Goal: Task Accomplishment & Management: Use online tool/utility

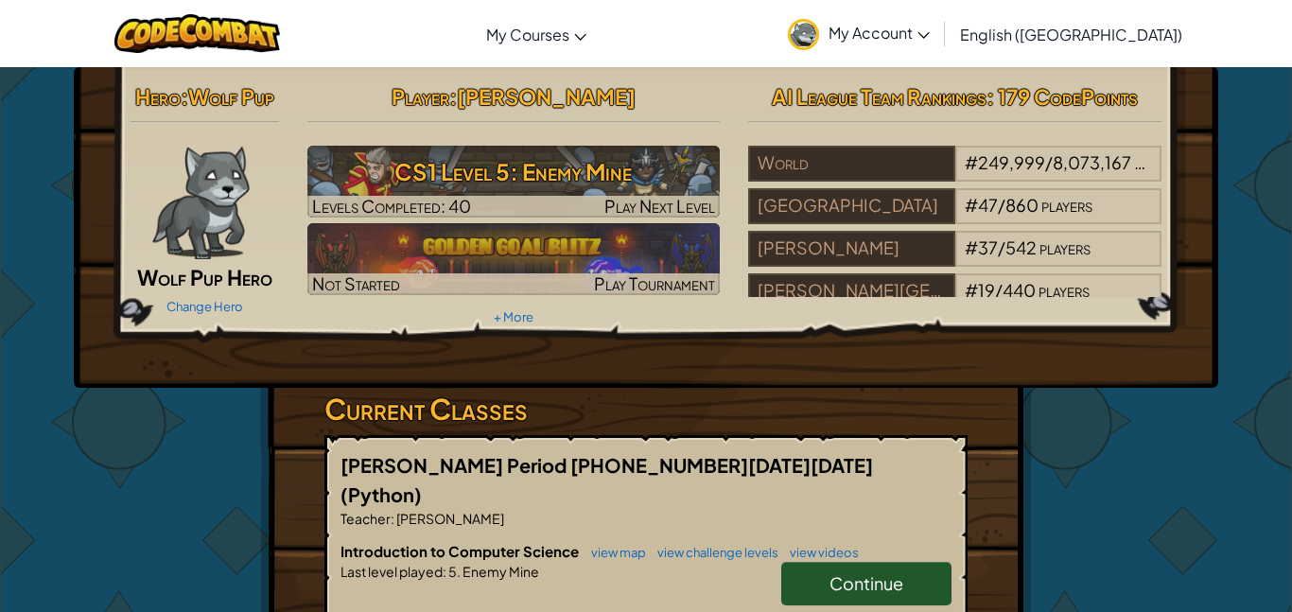
click at [939, 21] on link "My Account" at bounding box center [858, 34] width 161 height 60
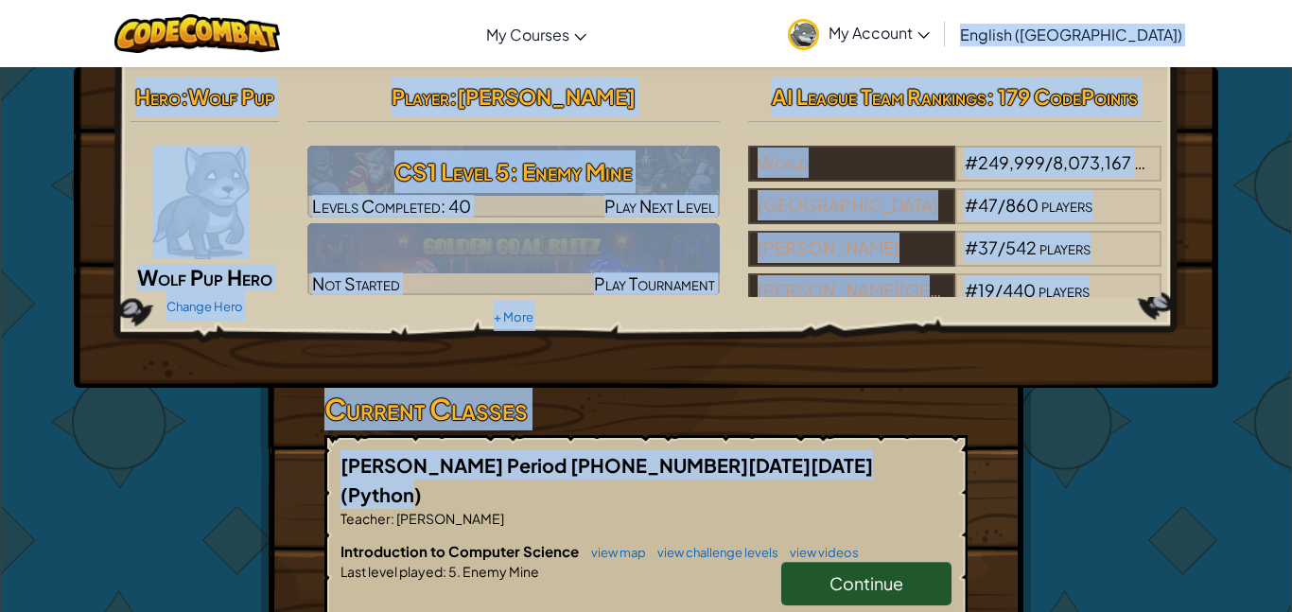
drag, startPoint x: 678, startPoint y: 430, endPoint x: 1019, endPoint y: 51, distance: 510.2
click at [939, 51] on link "My Account" at bounding box center [858, 34] width 161 height 60
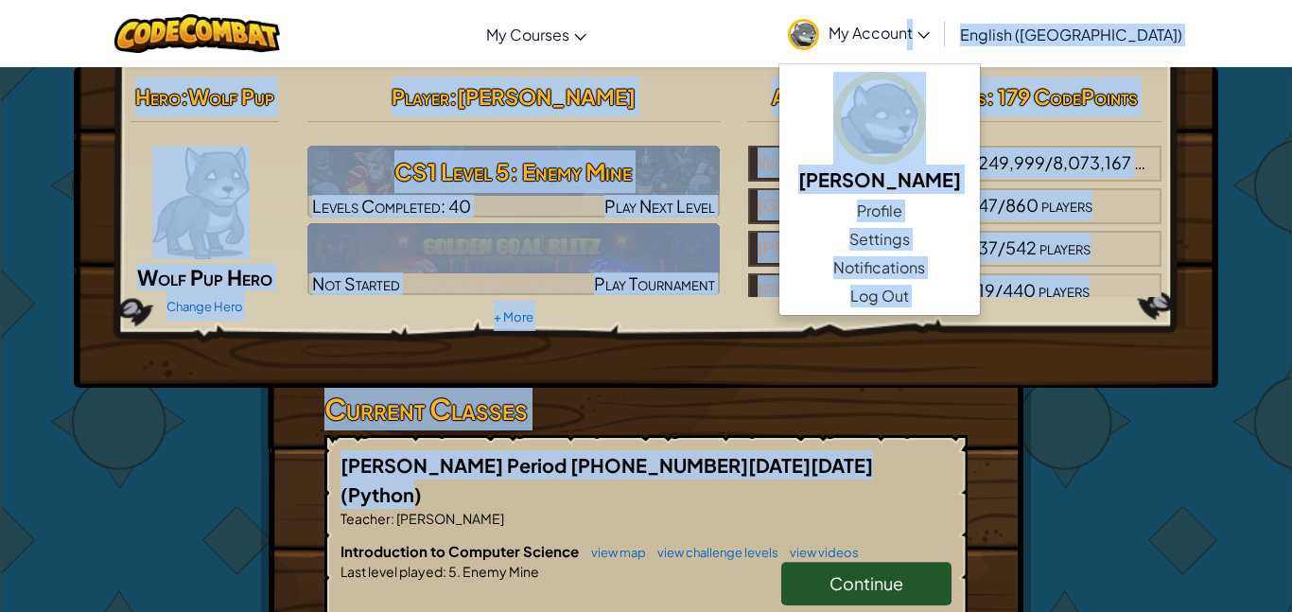
click at [1213, 302] on div "Hero : Wolf Pup Wolf Pup Hero Change Hero Player : [PERSON_NAME] CS1 Level 5: E…" at bounding box center [646, 227] width 1144 height 321
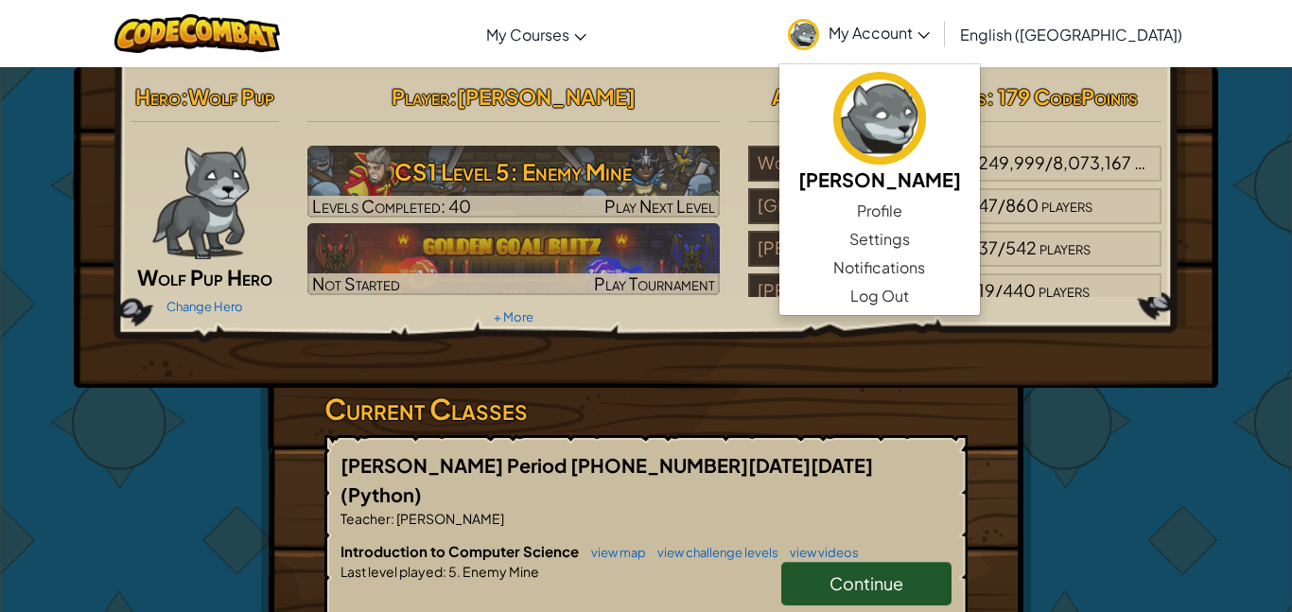
click at [1213, 302] on div "Hero : Wolf Pup Wolf Pup Hero Change Hero Player : [PERSON_NAME] CS1 Level 5: E…" at bounding box center [646, 227] width 1144 height 321
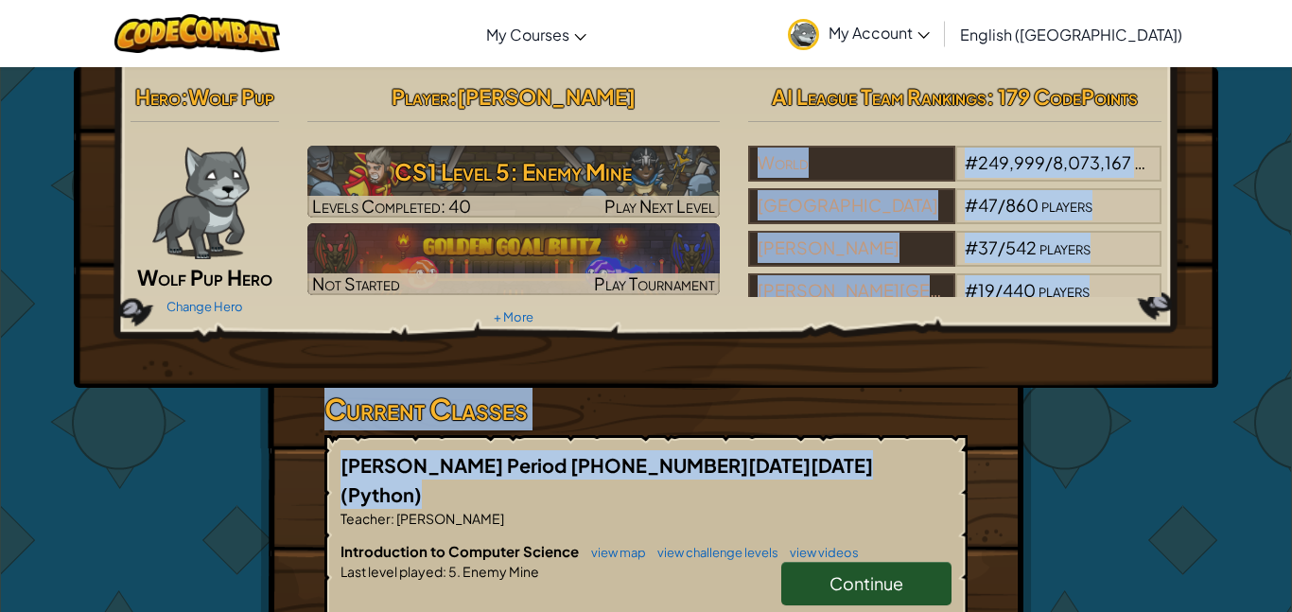
drag, startPoint x: 1291, startPoint y: 303, endPoint x: 944, endPoint y: 443, distance: 374.5
click at [944, 443] on div "[PERSON_NAME] Period 06 [DATE]-[DATE] (Python) Teacher : [PERSON_NAME] Introduc…" at bounding box center [645, 556] width 643 height 242
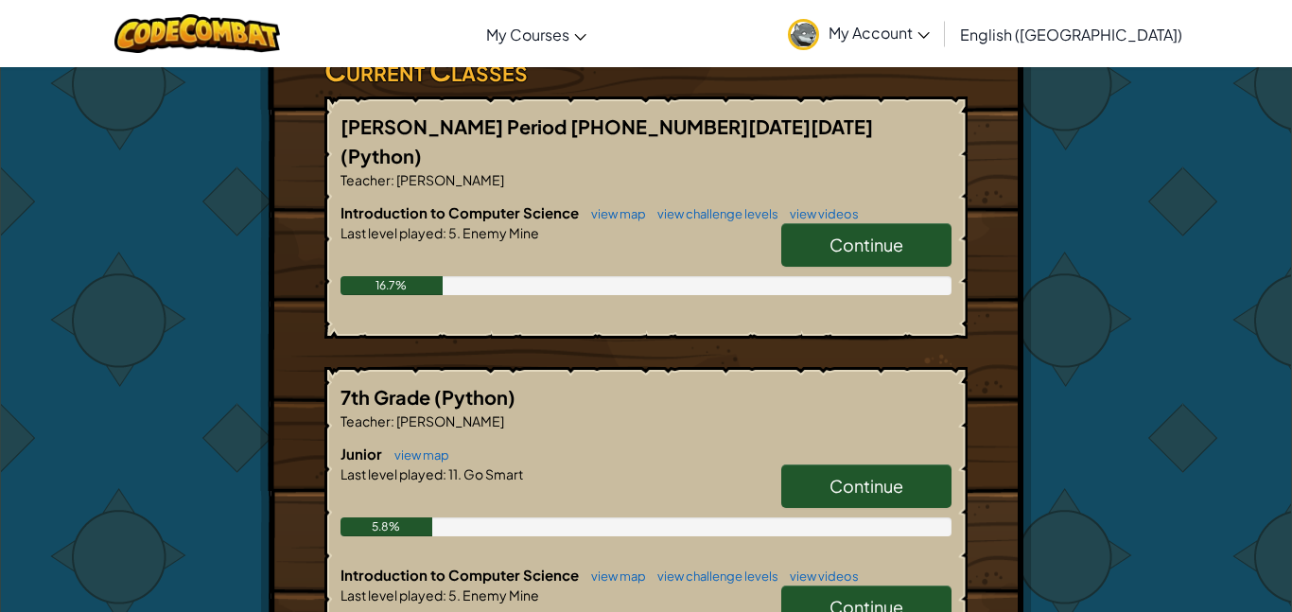
scroll to position [344, 0]
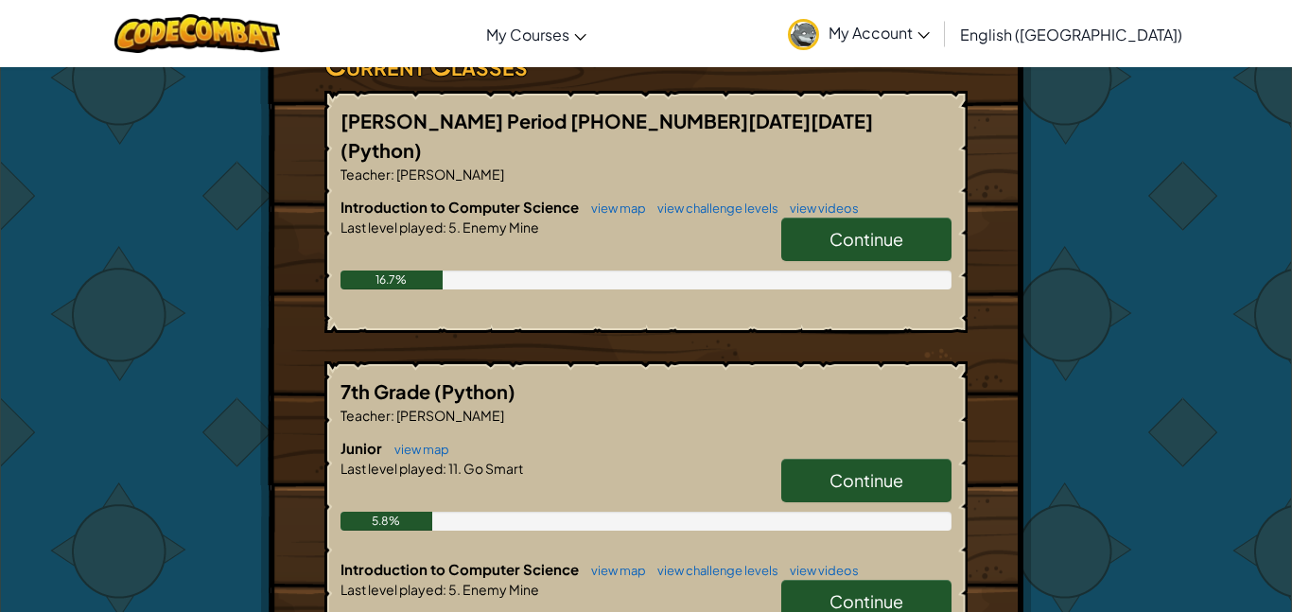
click at [845, 228] on span "Continue" at bounding box center [866, 239] width 74 height 22
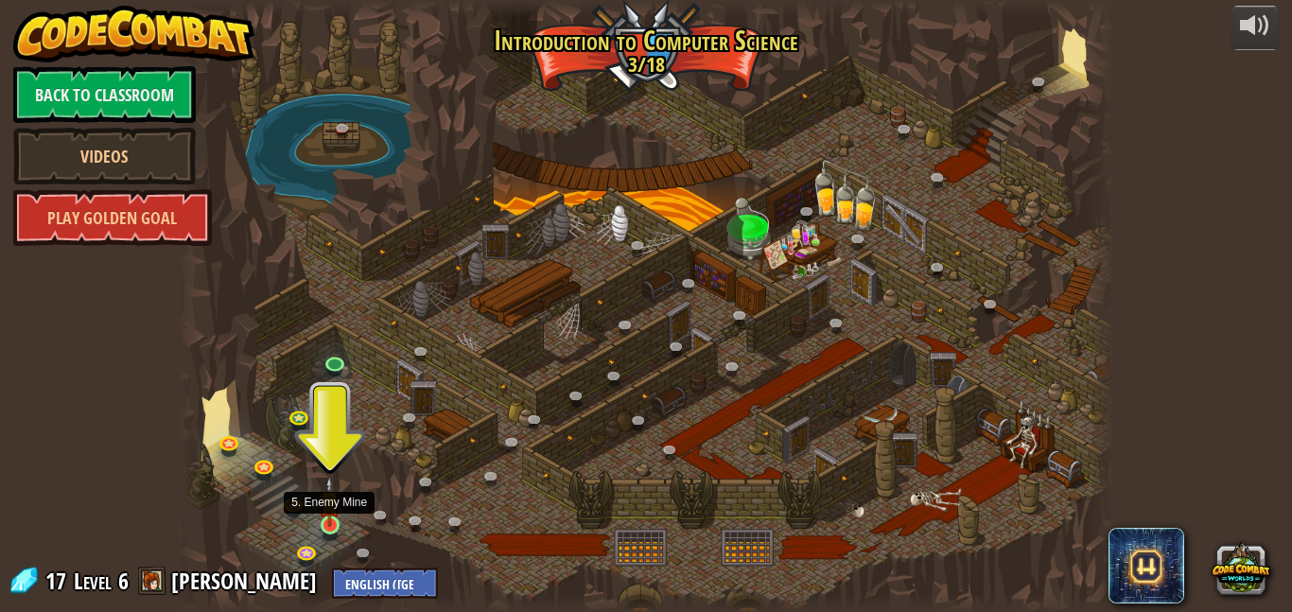
click at [319, 521] on img at bounding box center [330, 501] width 22 height 51
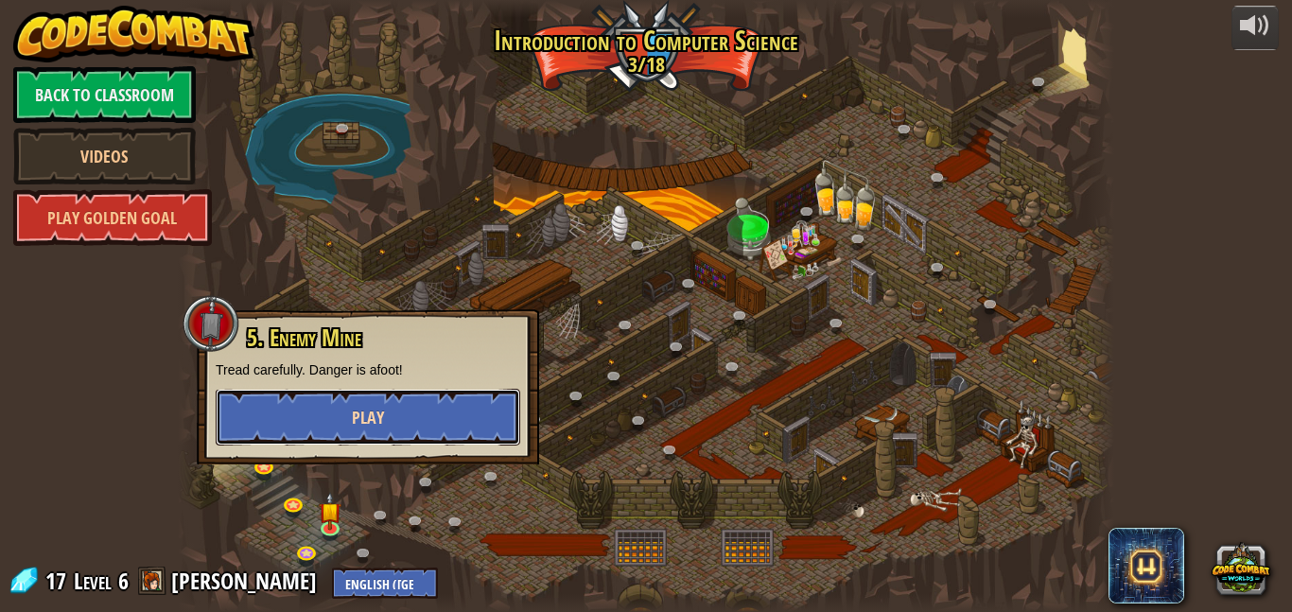
click at [474, 419] on button "Play" at bounding box center [368, 417] width 304 height 57
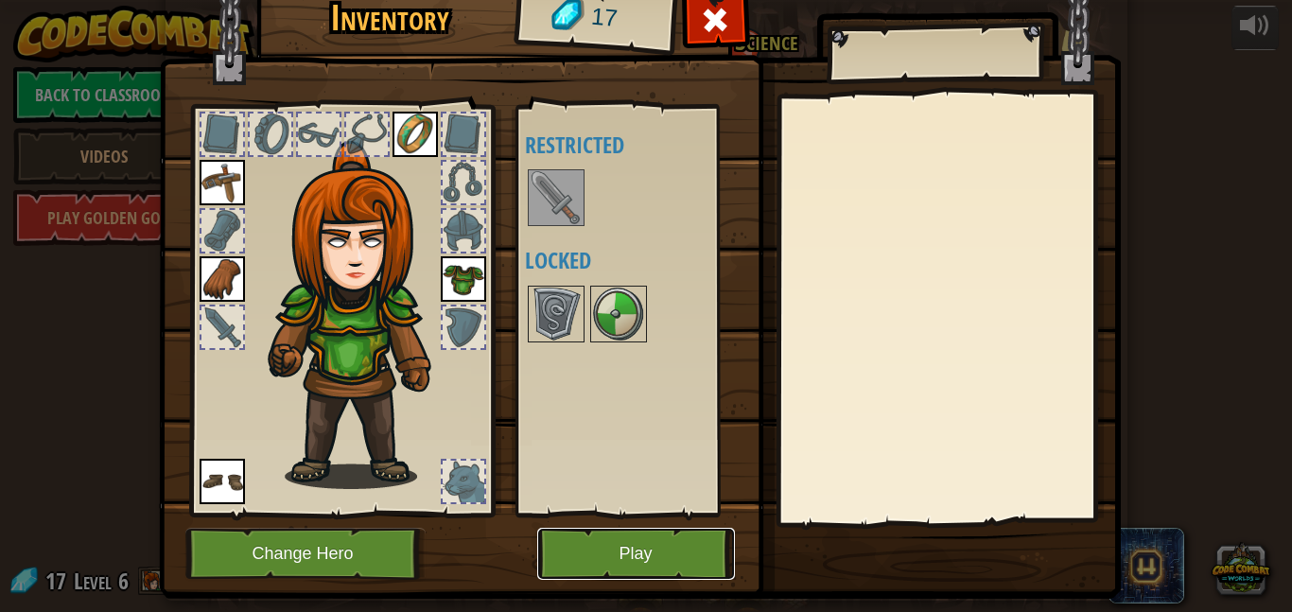
click at [575, 561] on button "Play" at bounding box center [636, 554] width 198 height 52
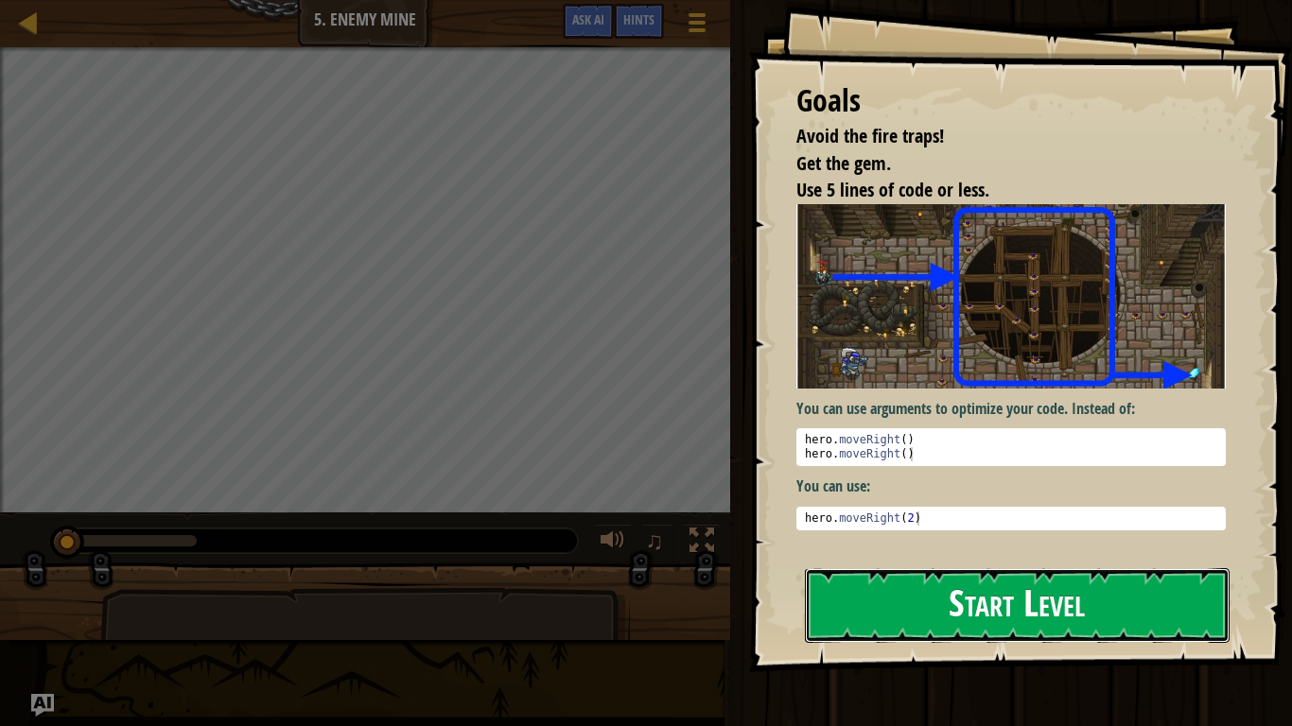
click at [892, 611] on button "Start Level" at bounding box center [1017, 605] width 425 height 75
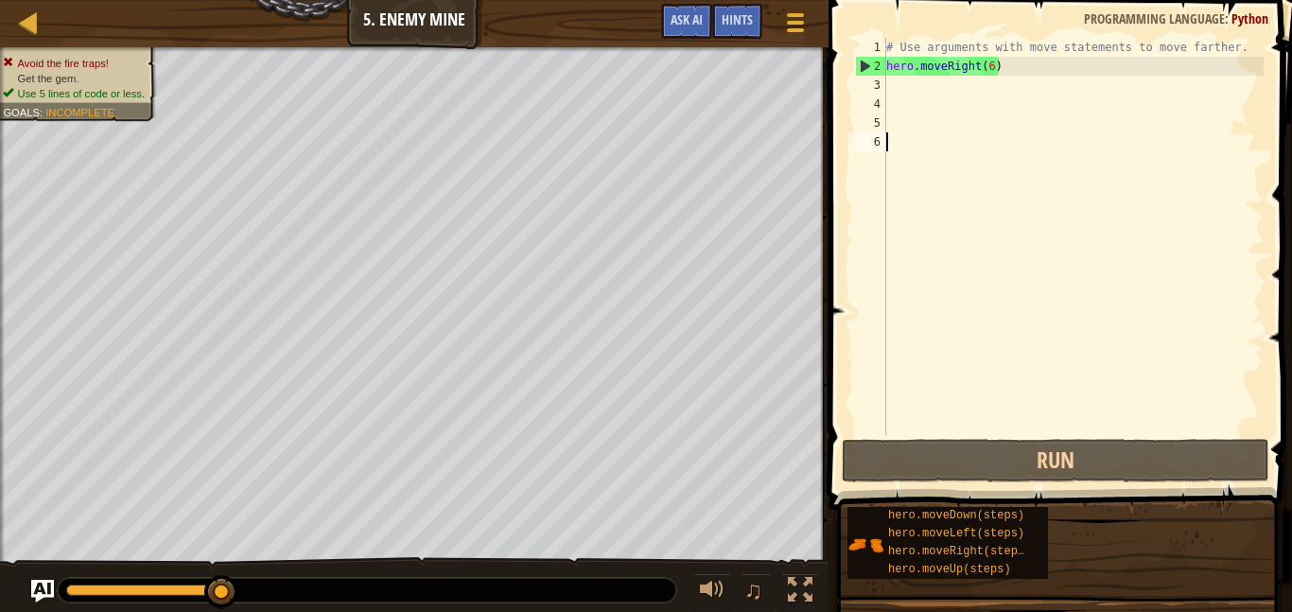
click at [1146, 71] on div "# Use arguments with move statements to move farther. hero . moveRight ( 6 )" at bounding box center [1072, 255] width 381 height 435
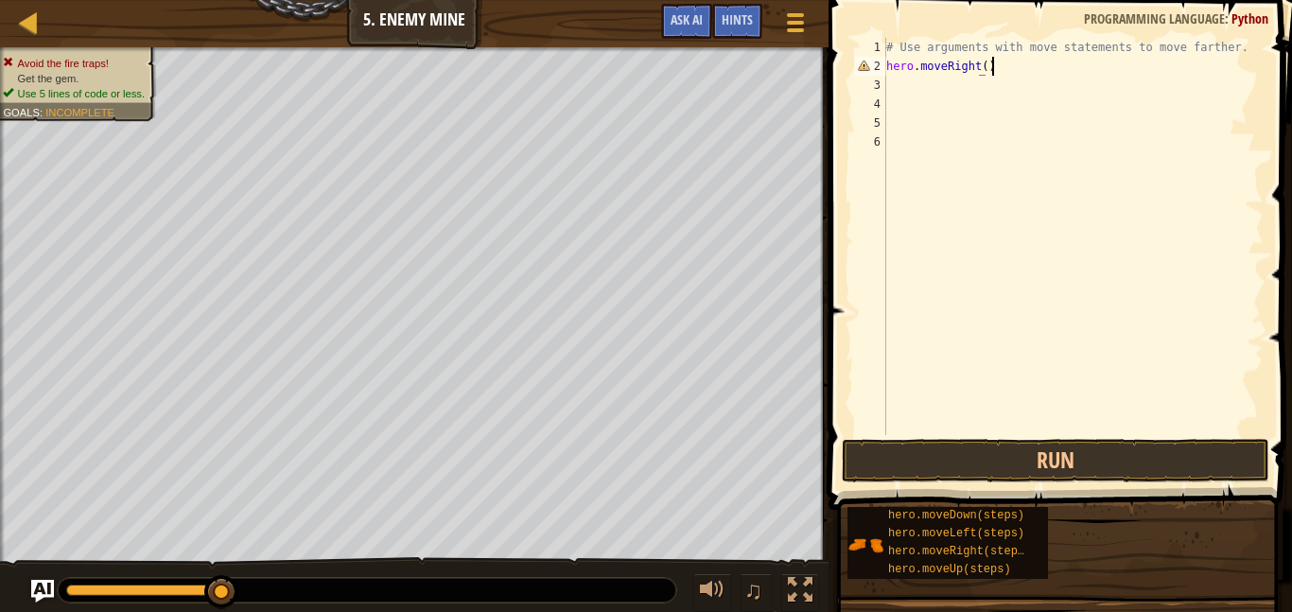
scroll to position [9, 14]
click at [965, 458] on button "Run" at bounding box center [1055, 460] width 427 height 43
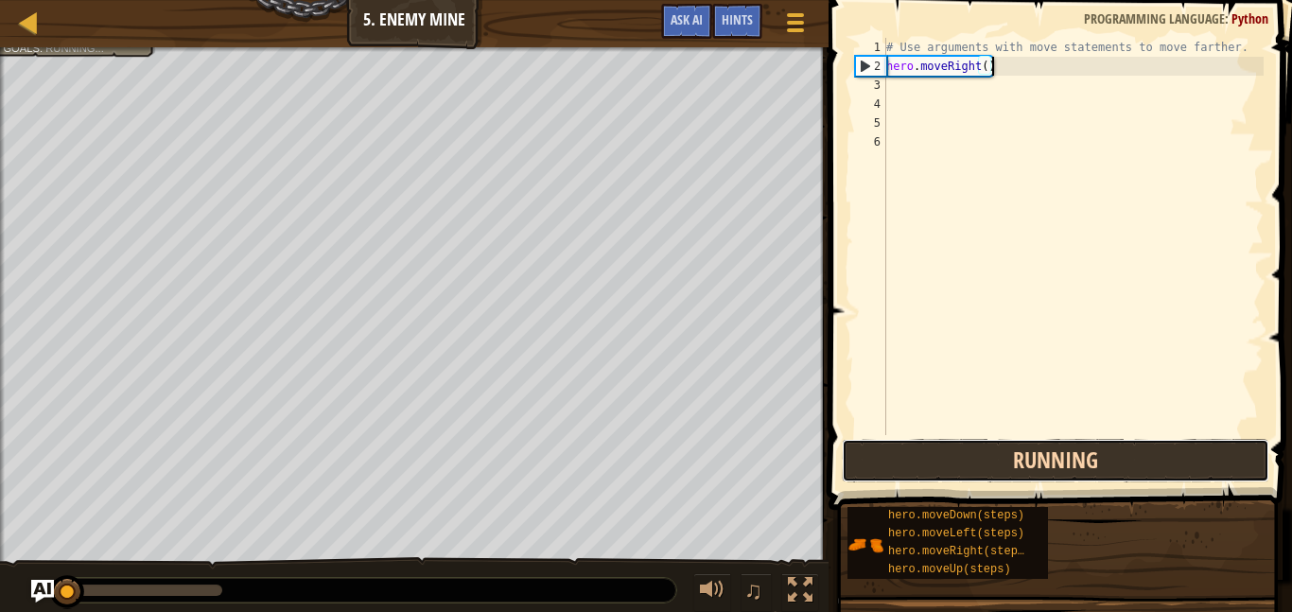
click at [965, 449] on button "Running" at bounding box center [1055, 460] width 427 height 43
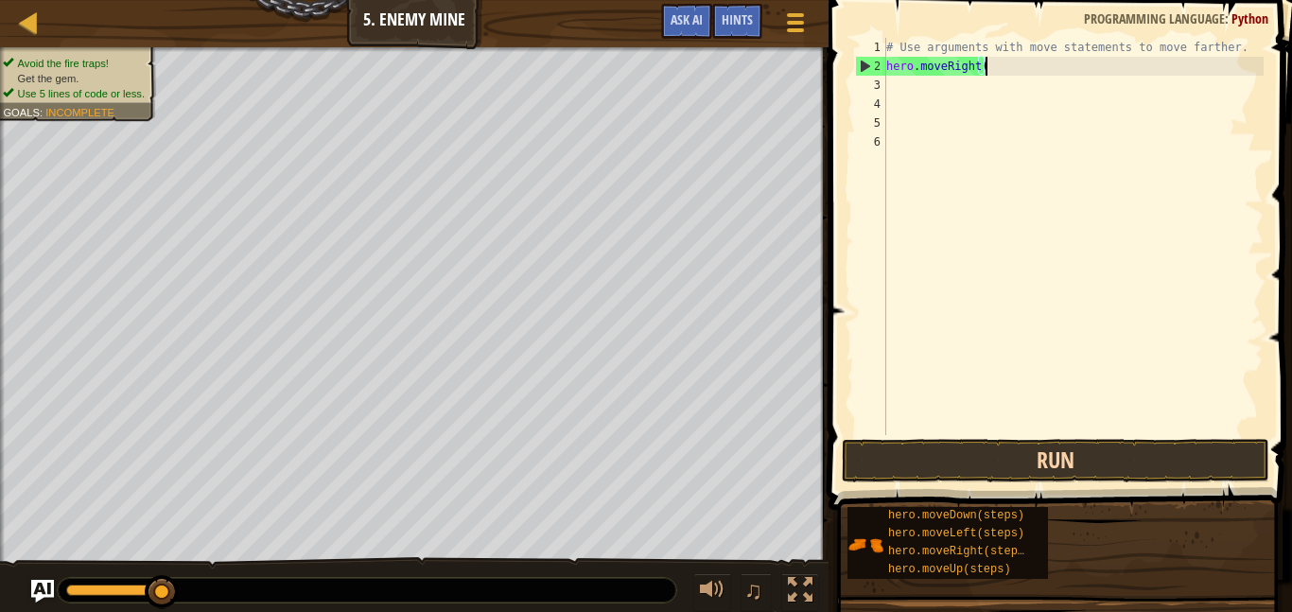
scroll to position [9, 13]
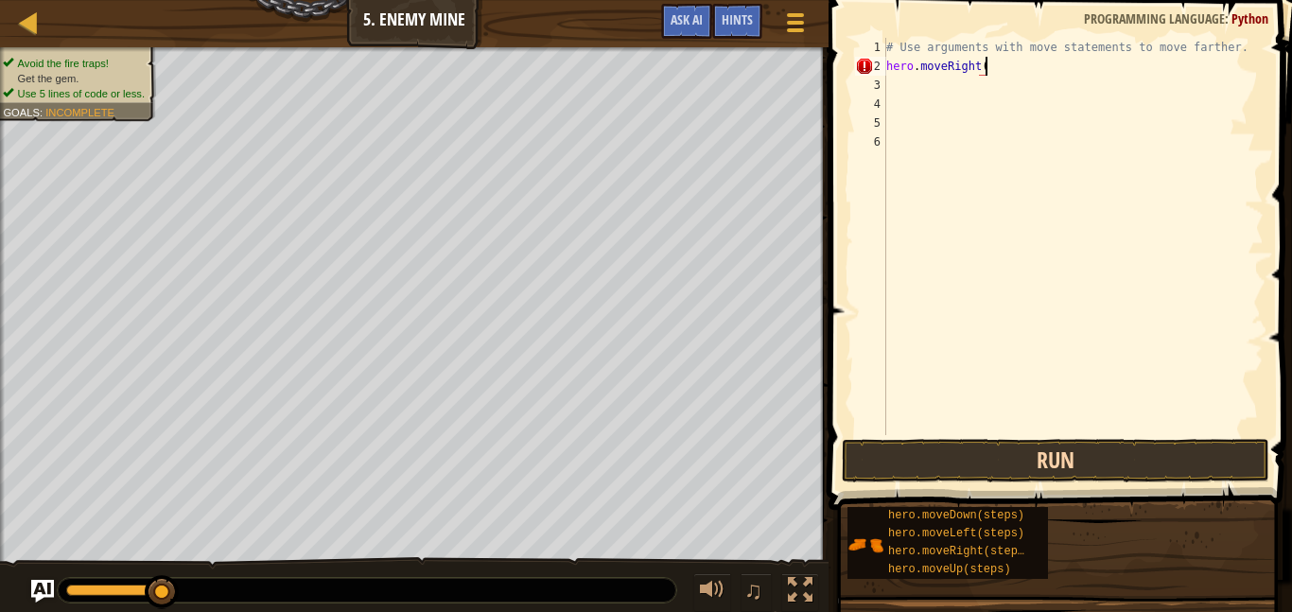
type textarea "hero.moveRight"
